Goal: Transaction & Acquisition: Purchase product/service

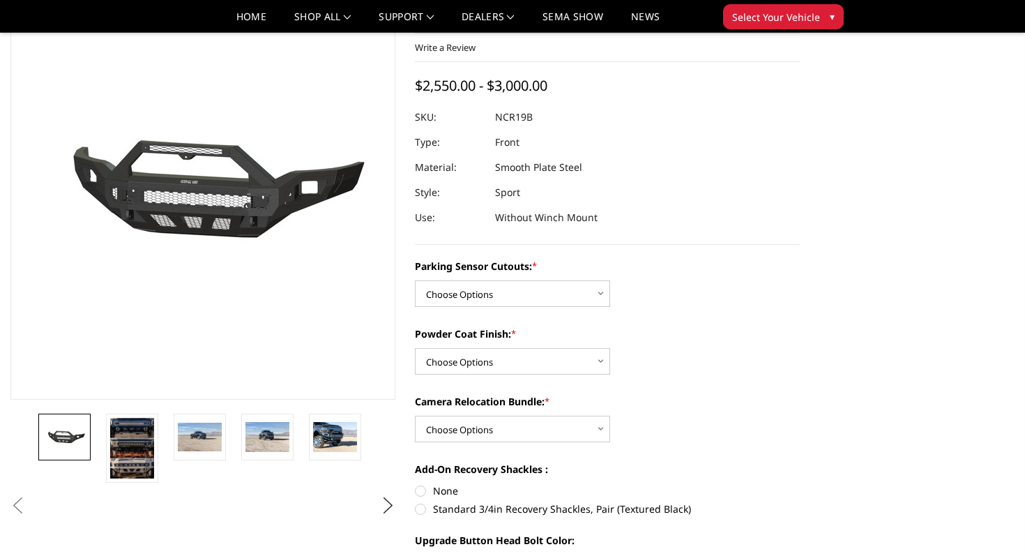
scroll to position [96, 0]
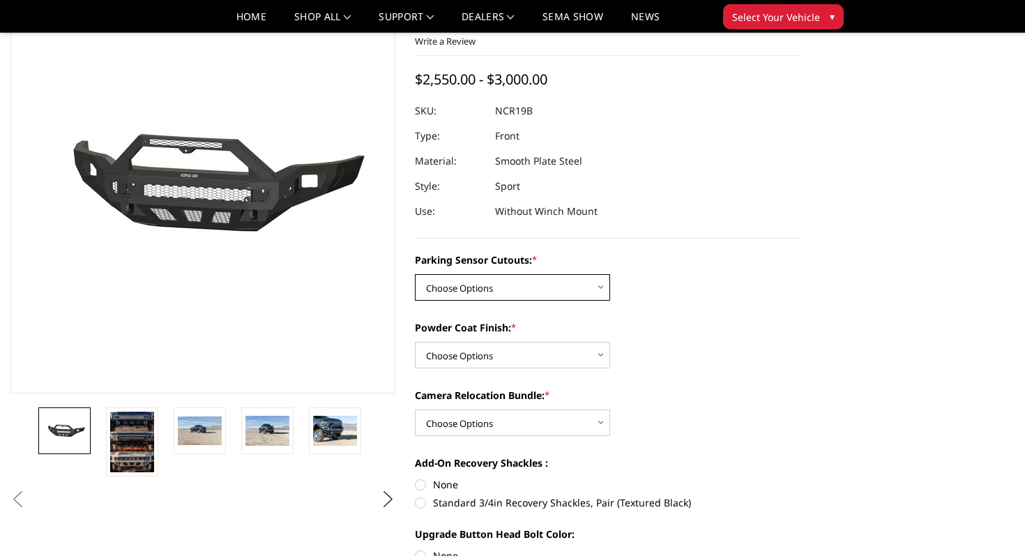
click at [509, 294] on select "Choose Options No - Without Parking Sensor Cutouts Yes - With Parking Sensor Cu…" at bounding box center [512, 287] width 195 height 26
select select "2713"
click at [415, 274] on select "Choose Options No - Without Parking Sensor Cutouts Yes - With Parking Sensor Cu…" at bounding box center [512, 287] width 195 height 26
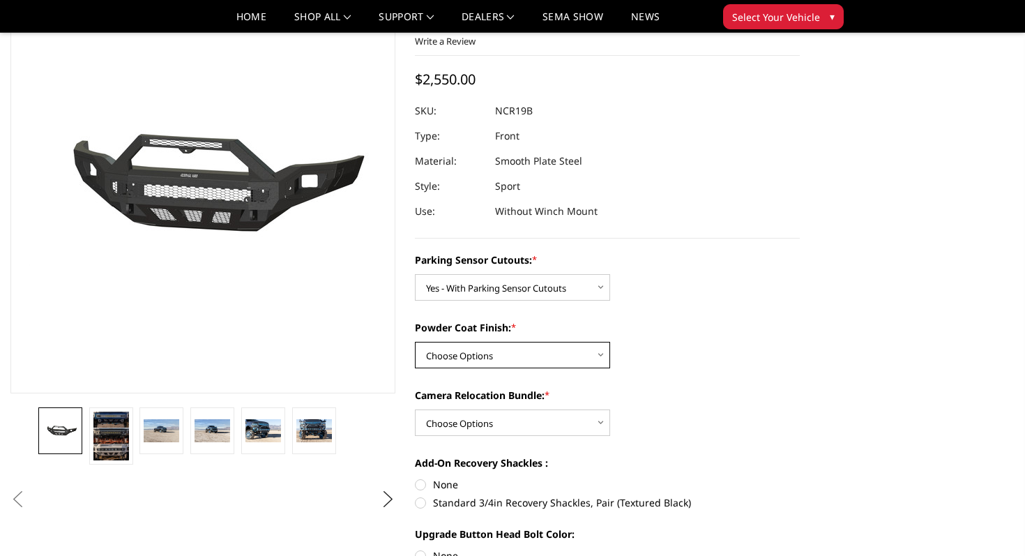
click at [509, 345] on select "Choose Options Bare Metal Texture Black Powder Coat" at bounding box center [512, 355] width 195 height 26
select select "2715"
click at [415, 342] on select "Choose Options Bare Metal Texture Black Powder Coat" at bounding box center [512, 355] width 195 height 26
click at [524, 423] on select "Choose Options WITH Camera Relocation Bundle WITHOUT Camera Relocation Bundle" at bounding box center [512, 422] width 195 height 26
click at [415, 409] on select "Choose Options WITH Camera Relocation Bundle WITHOUT Camera Relocation Bundle" at bounding box center [512, 422] width 195 height 26
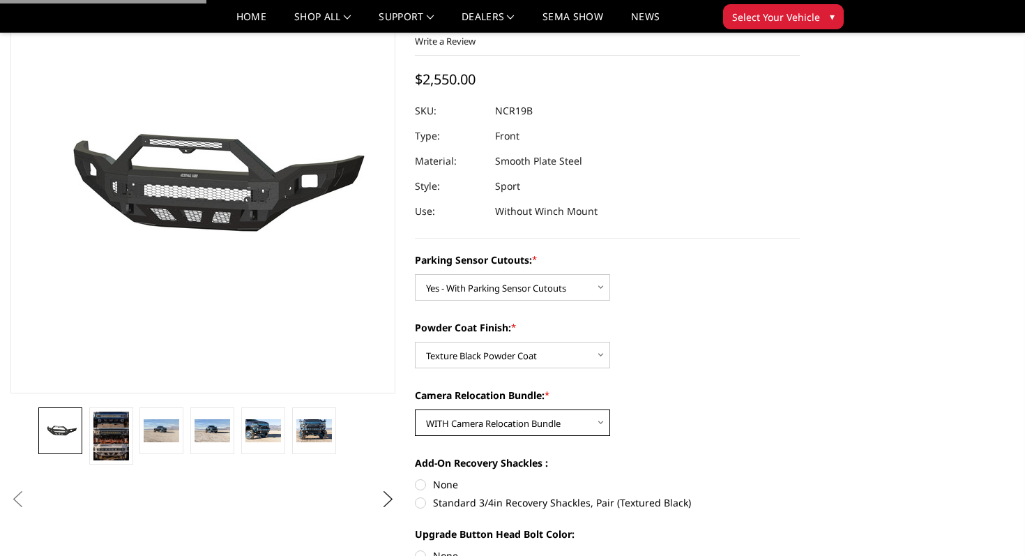
click at [582, 420] on select "Choose Options WITH Camera Relocation Bundle WITHOUT Camera Relocation Bundle" at bounding box center [512, 422] width 195 height 26
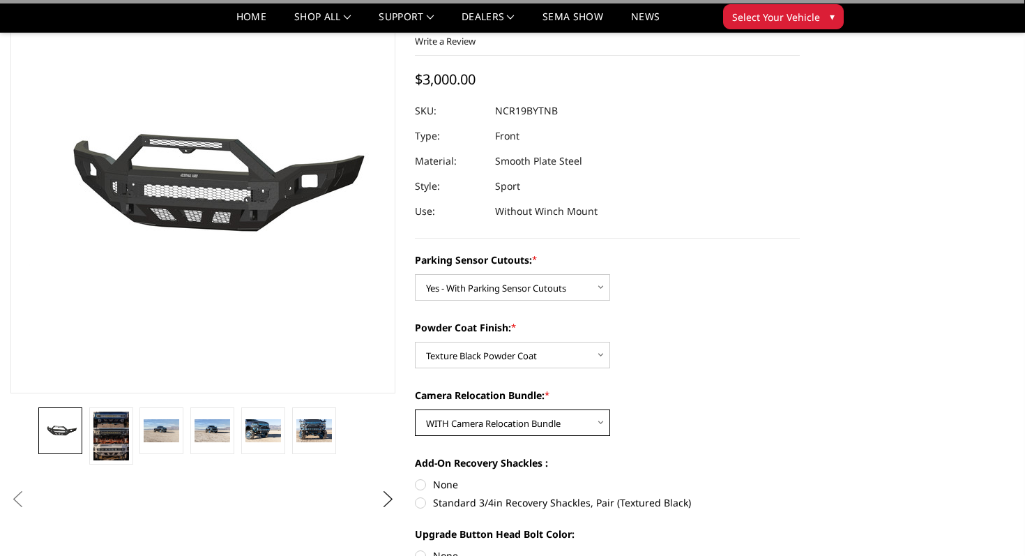
select select "2717"
click at [415, 409] on select "Choose Options WITH Camera Relocation Bundle WITHOUT Camera Relocation Bundle" at bounding box center [512, 422] width 195 height 26
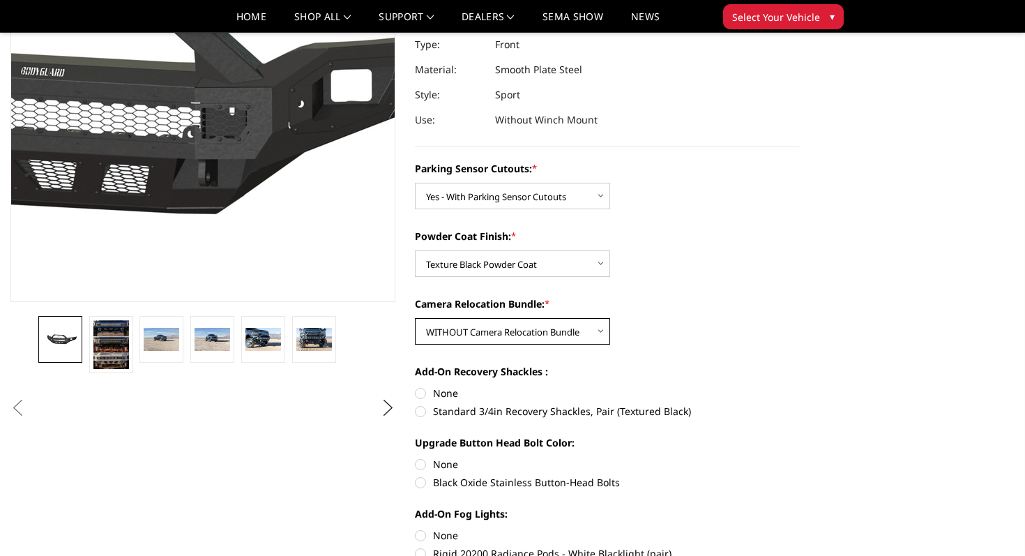
scroll to position [211, 0]
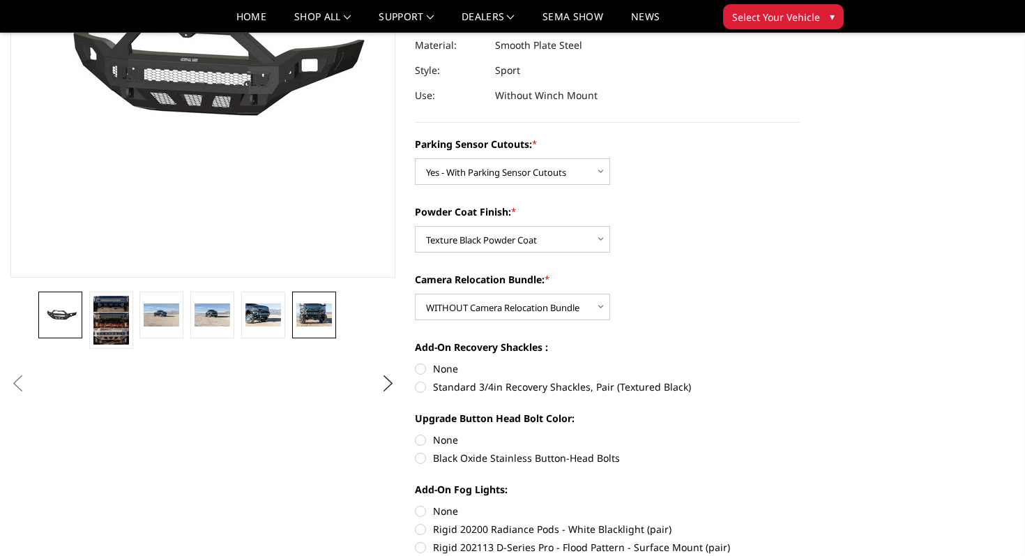
click at [319, 310] on img at bounding box center [314, 315] width 36 height 24
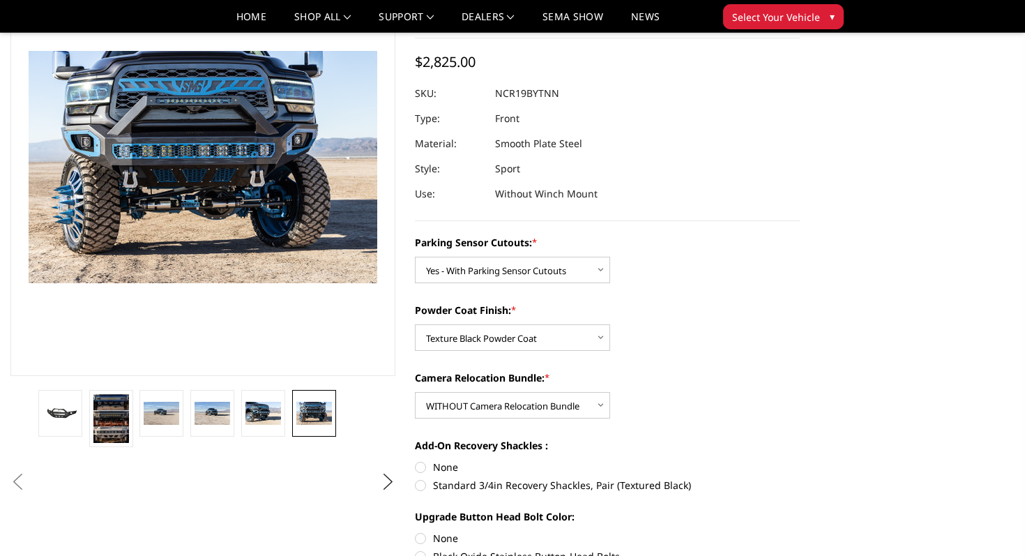
scroll to position [165, 0]
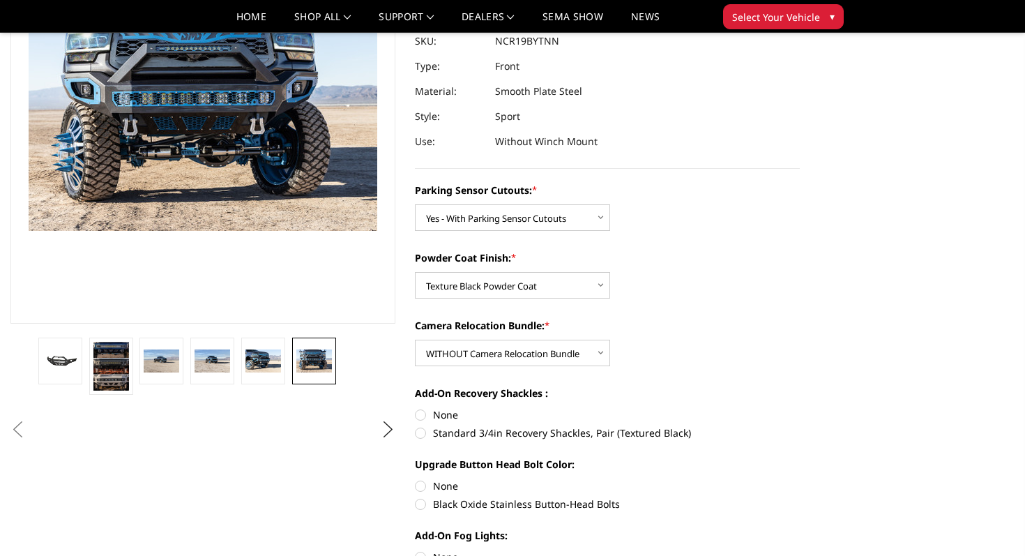
click at [529, 438] on label "Standard 3/4in Recovery Shackles, Pair (Textured Black)" at bounding box center [607, 432] width 385 height 15
click at [800, 408] on input "Standard 3/4in Recovery Shackles, Pair (Textured Black)" at bounding box center [800, 407] width 1 height 1
radio input "true"
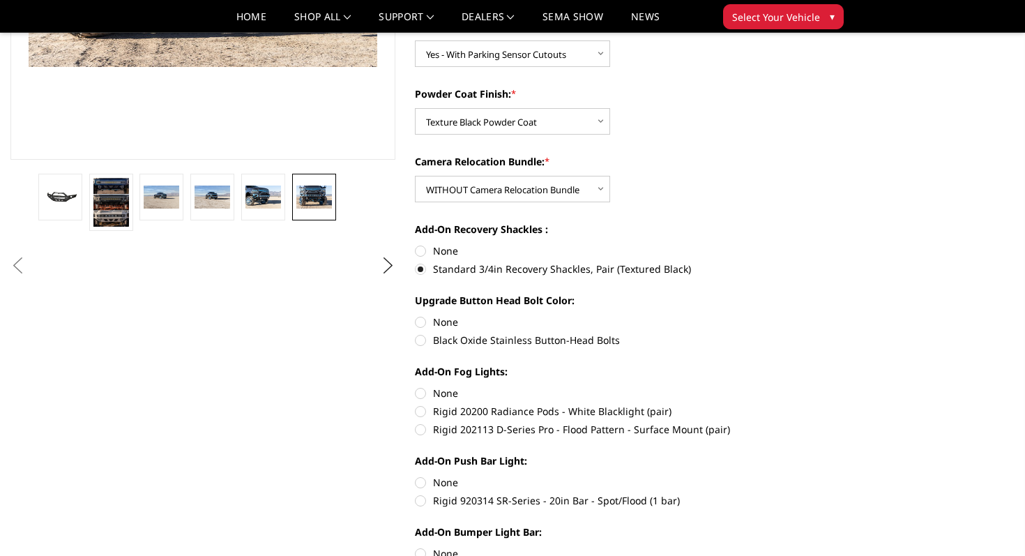
scroll to position [331, 0]
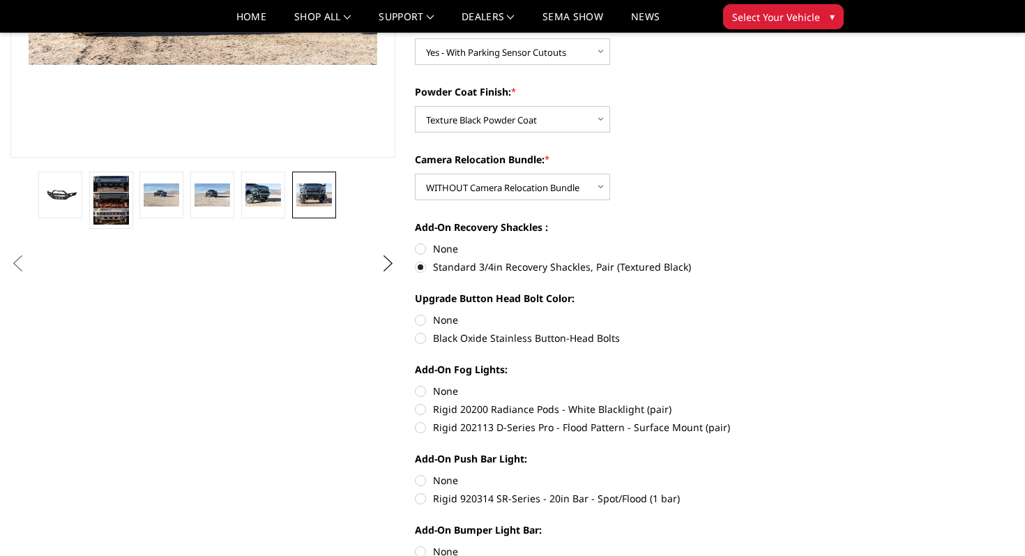
click at [499, 334] on label "Black Oxide Stainless Button-Head Bolts" at bounding box center [607, 338] width 385 height 15
click at [800, 313] on input "Black Oxide Stainless Button-Head Bolts" at bounding box center [800, 312] width 1 height 1
radio input "true"
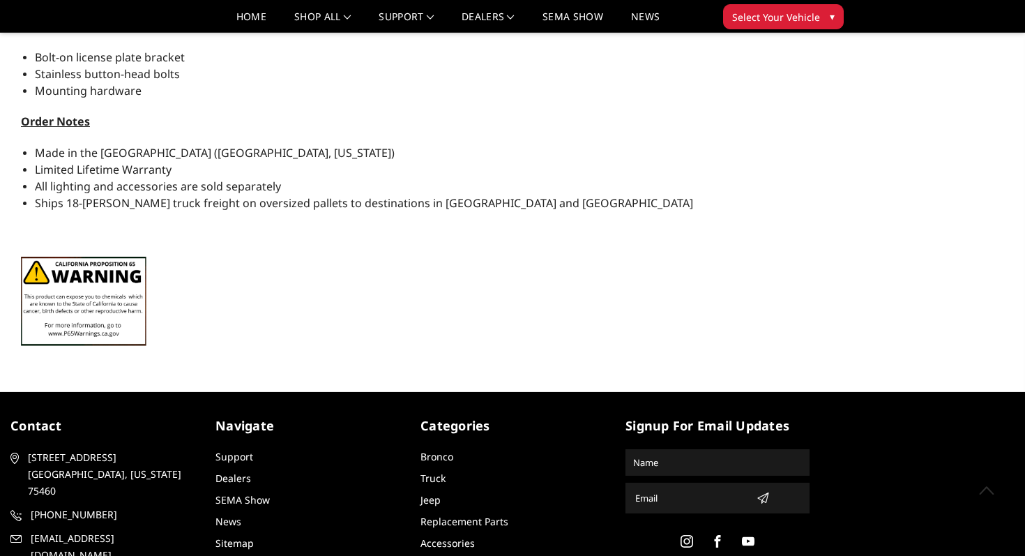
scroll to position [1697, 0]
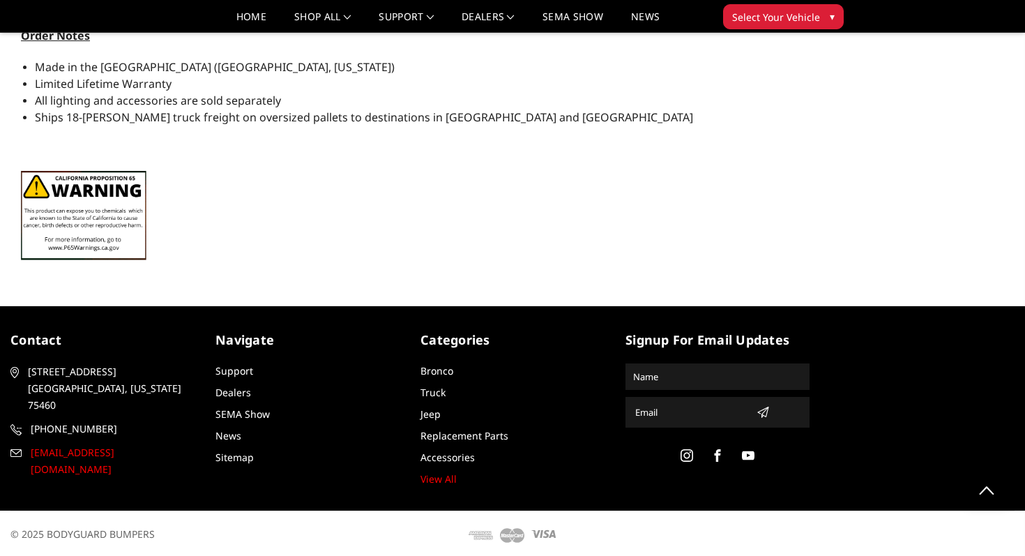
click at [66, 444] on span "[EMAIL_ADDRESS][DOMAIN_NAME]" at bounding box center [112, 460] width 162 height 33
drag, startPoint x: 196, startPoint y: 435, endPoint x: 26, endPoint y: 433, distance: 169.5
click at [26, 433] on div "contact [STREET_ADDRESS][US_STATE] [PHONE_NUMBER] [EMAIL_ADDRESS][DOMAIN_NAME]" at bounding box center [102, 408] width 205 height 154
copy span "[EMAIL_ADDRESS][DOMAIN_NAME]"
